Goal: Task Accomplishment & Management: Use online tool/utility

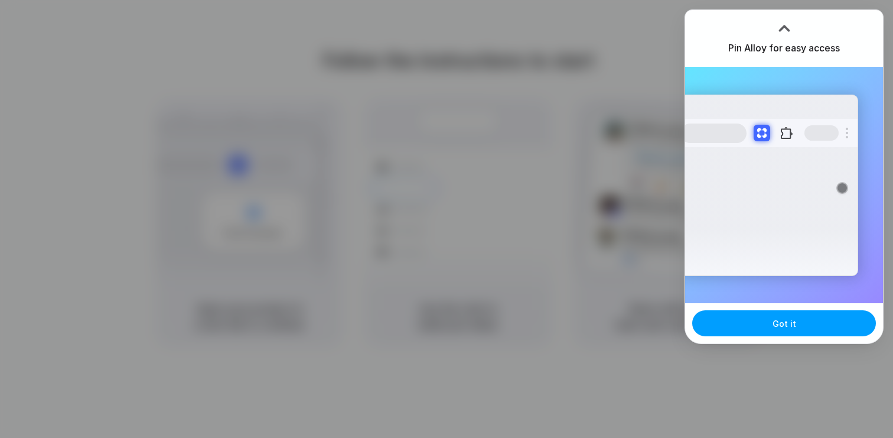
click at [790, 323] on span "Got it" at bounding box center [785, 323] width 24 height 12
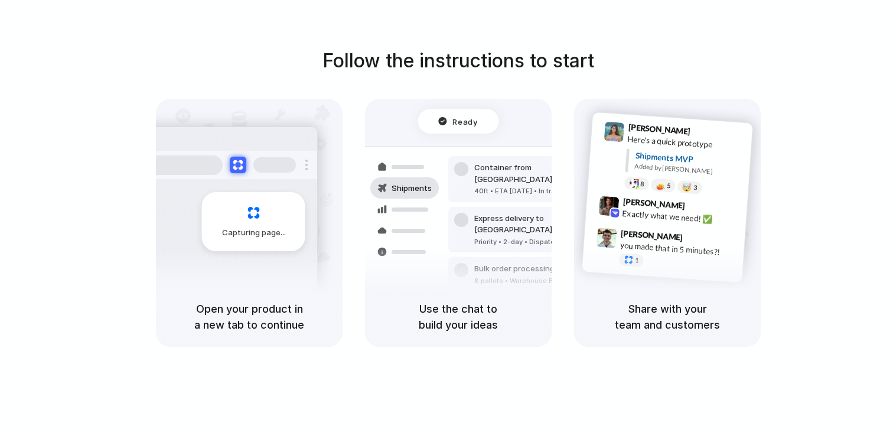
click at [474, 355] on div "Follow the instructions to start Capturing page Open your product in a new tab …" at bounding box center [458, 230] width 917 height 461
click at [655, 327] on h5 "Share with your team and customers" at bounding box center [667, 317] width 158 height 32
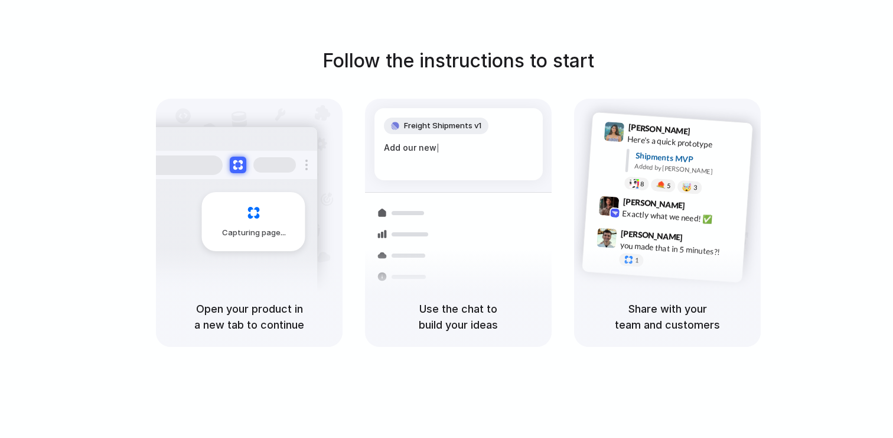
click at [447, 219] on div at bounding box center [447, 219] width 0 height 0
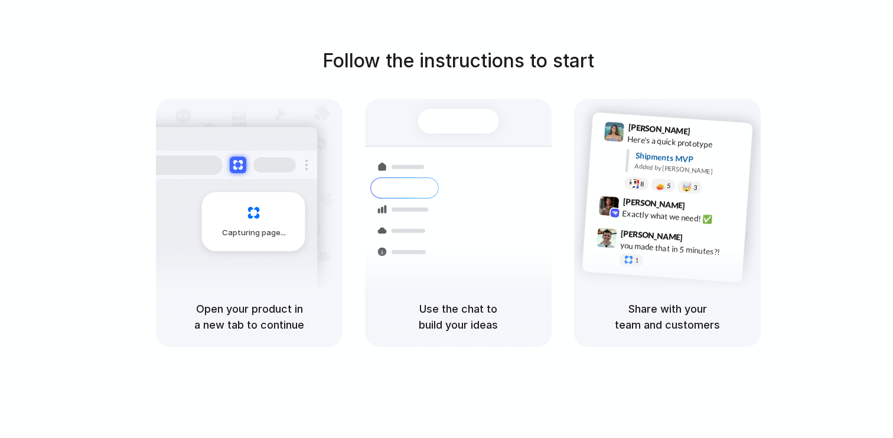
click at [447, 219] on div at bounding box center [447, 219] width 0 height 0
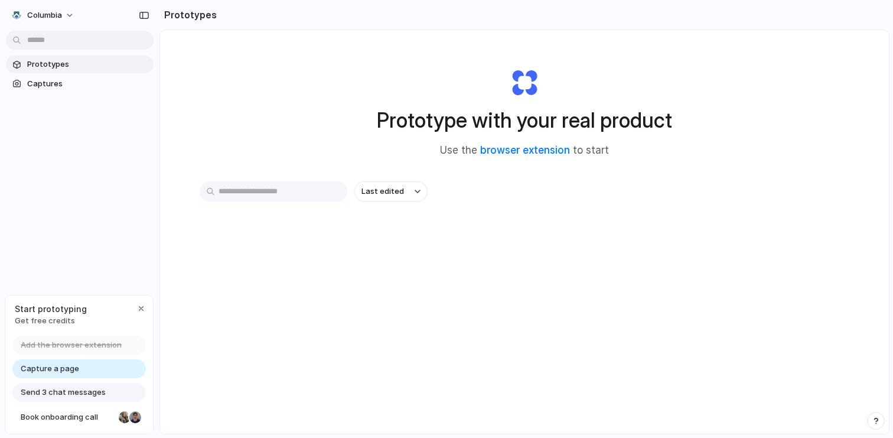
click at [45, 310] on span "Start prototyping" at bounding box center [51, 308] width 72 height 12
click at [144, 307] on div "button" at bounding box center [140, 308] width 9 height 9
